Goal: Transaction & Acquisition: Purchase product/service

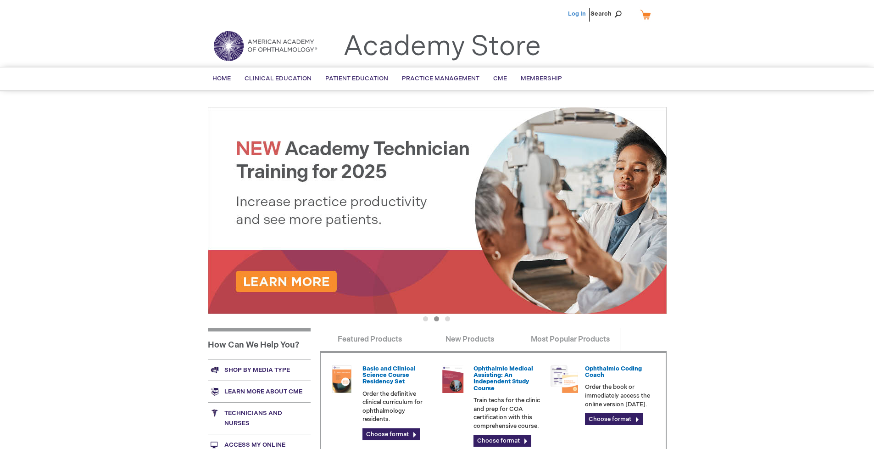
click at [578, 14] on link "Log In" at bounding box center [577, 13] width 18 height 7
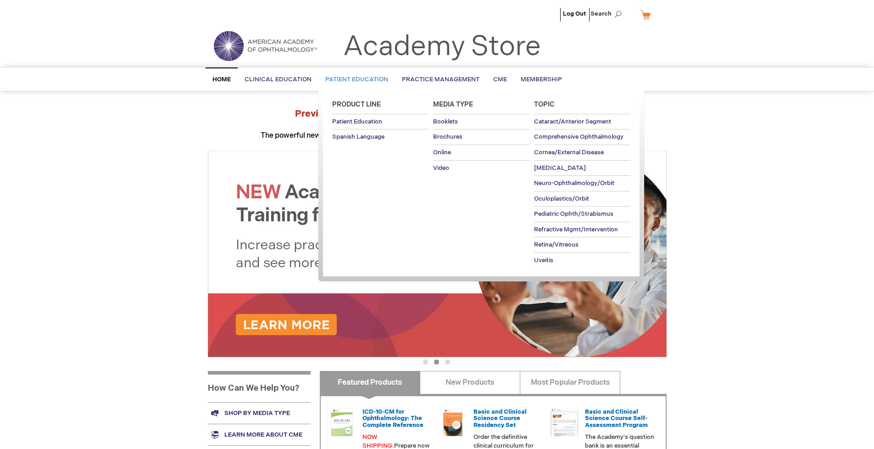
click at [354, 79] on span "Patient Education" at bounding box center [356, 79] width 63 height 7
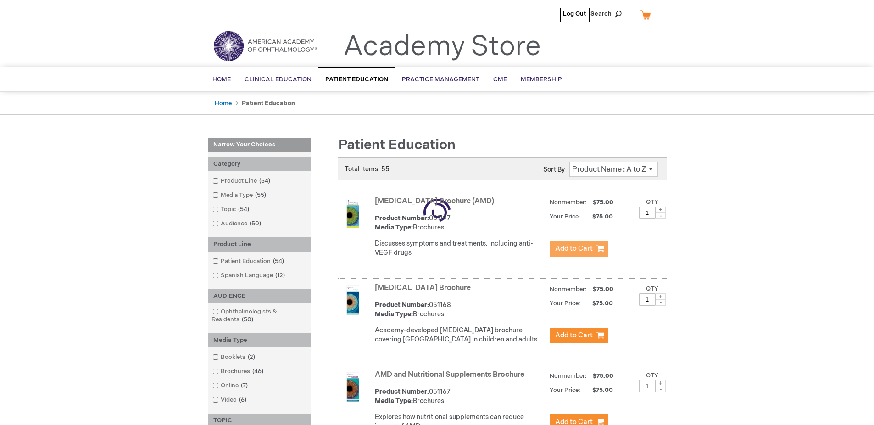
click at [579, 249] on span "Add to Cart" at bounding box center [574, 248] width 38 height 9
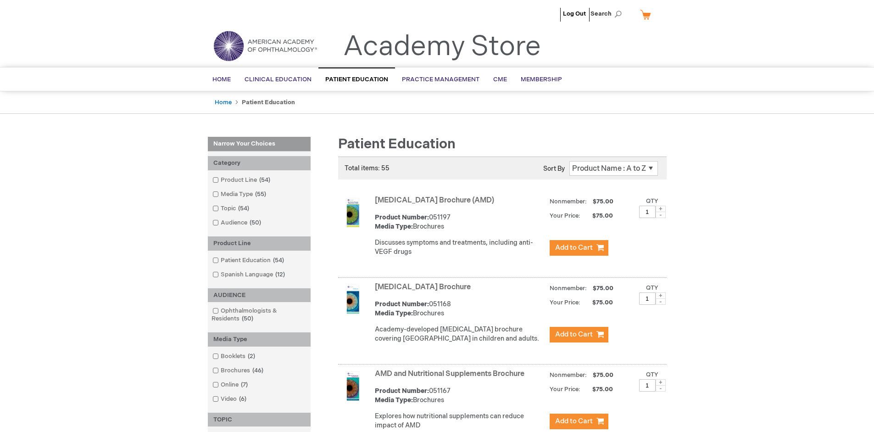
click at [452, 378] on link "AMD and Nutritional Supplements Brochure" at bounding box center [450, 373] width 150 height 9
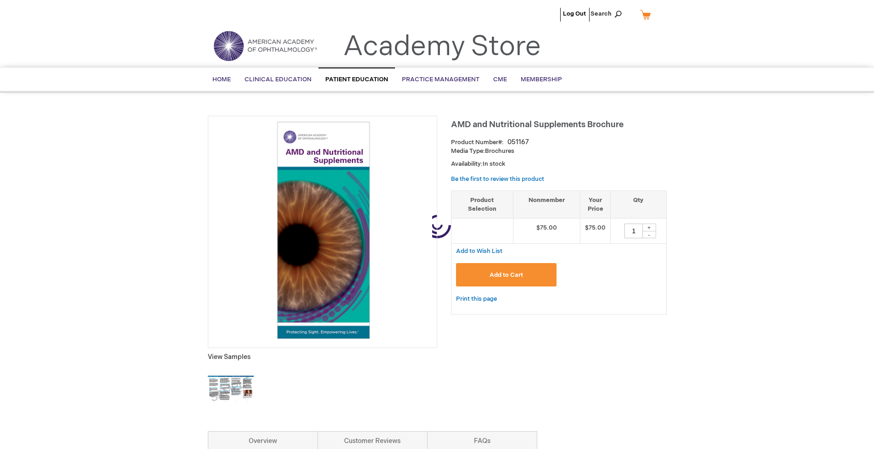
click at [506, 275] on span "Add to Cart" at bounding box center [507, 274] width 34 height 7
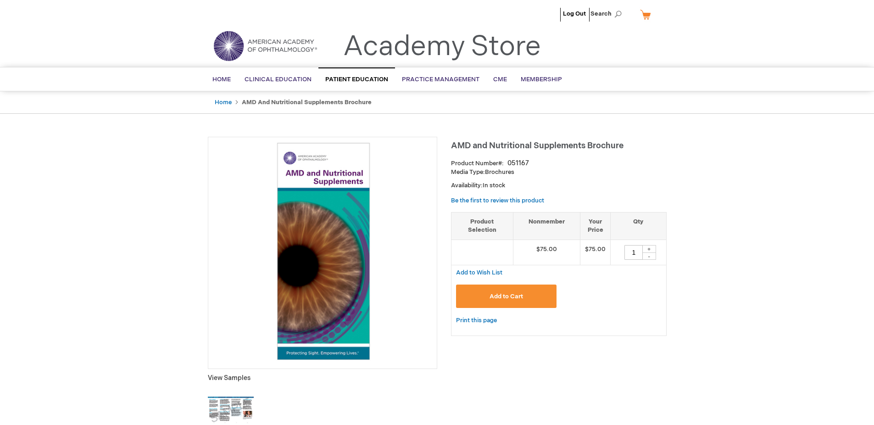
type input "1"
click at [649, 14] on link "My Cart" at bounding box center [649, 14] width 22 height 16
